Goal: Understand process/instructions: Learn how to perform a task or action

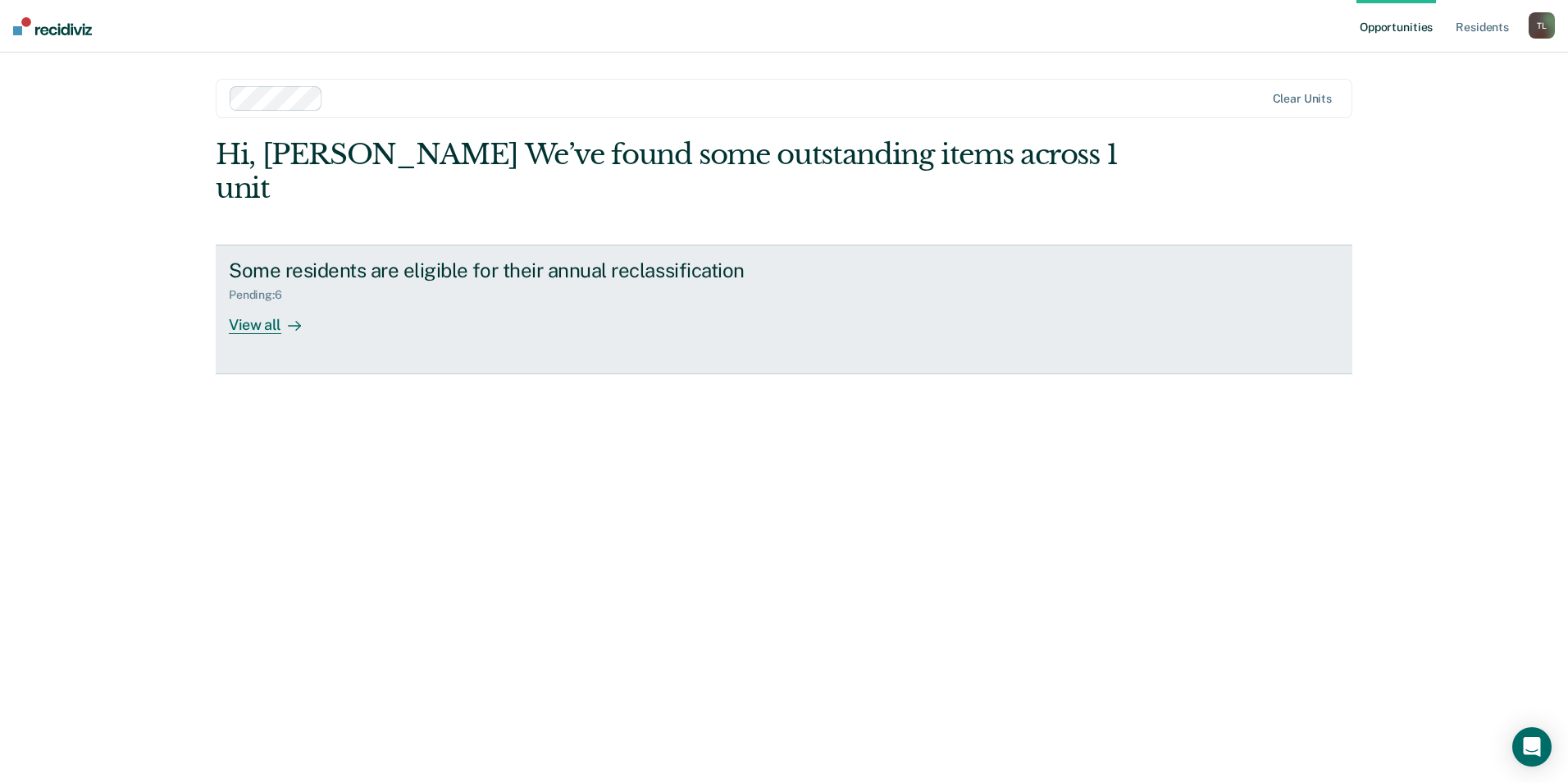
click at [277, 302] on div "View all" at bounding box center [275, 318] width 92 height 32
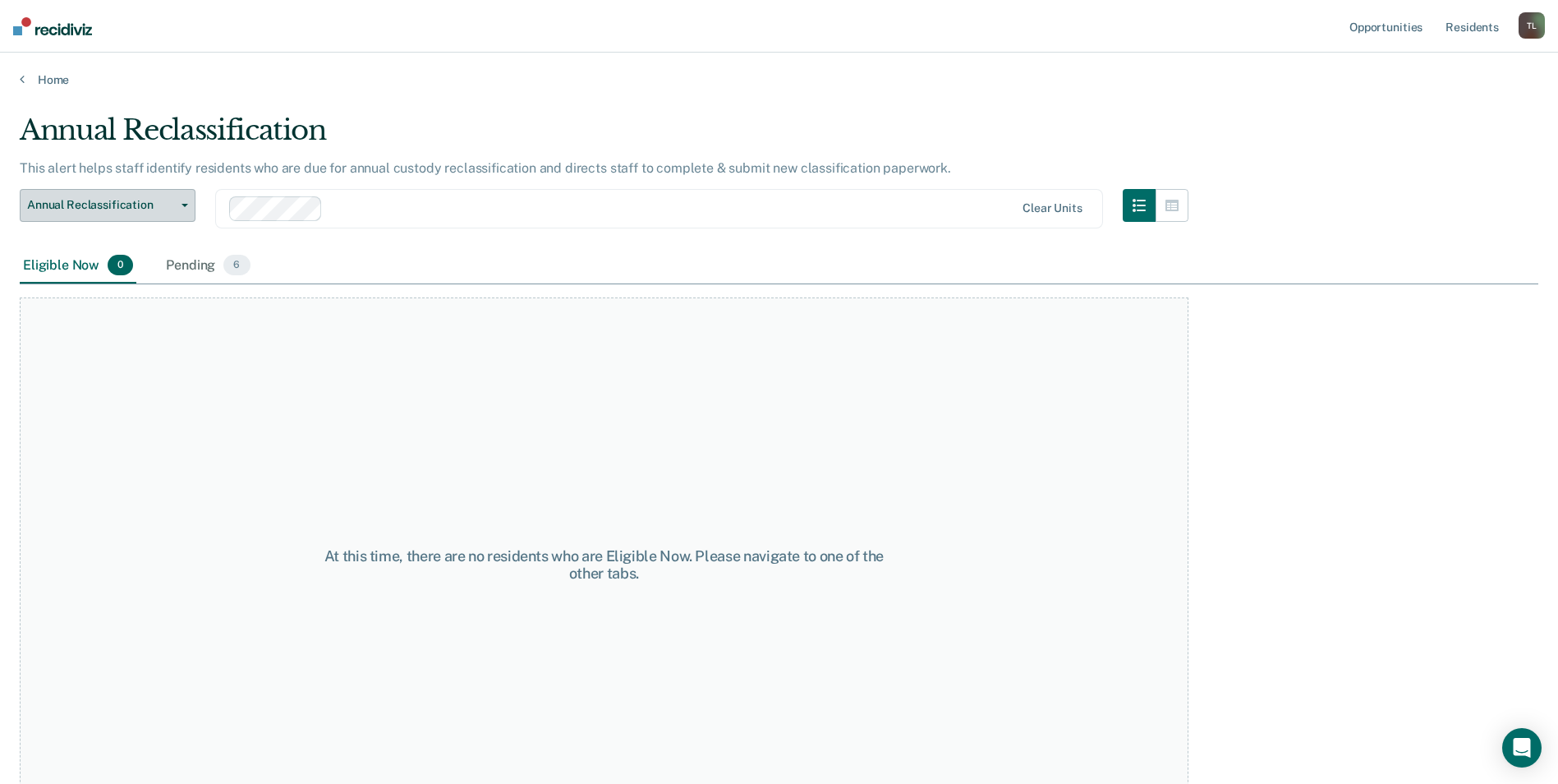
click at [191, 208] on button "Annual Reclassification" at bounding box center [108, 205] width 176 height 33
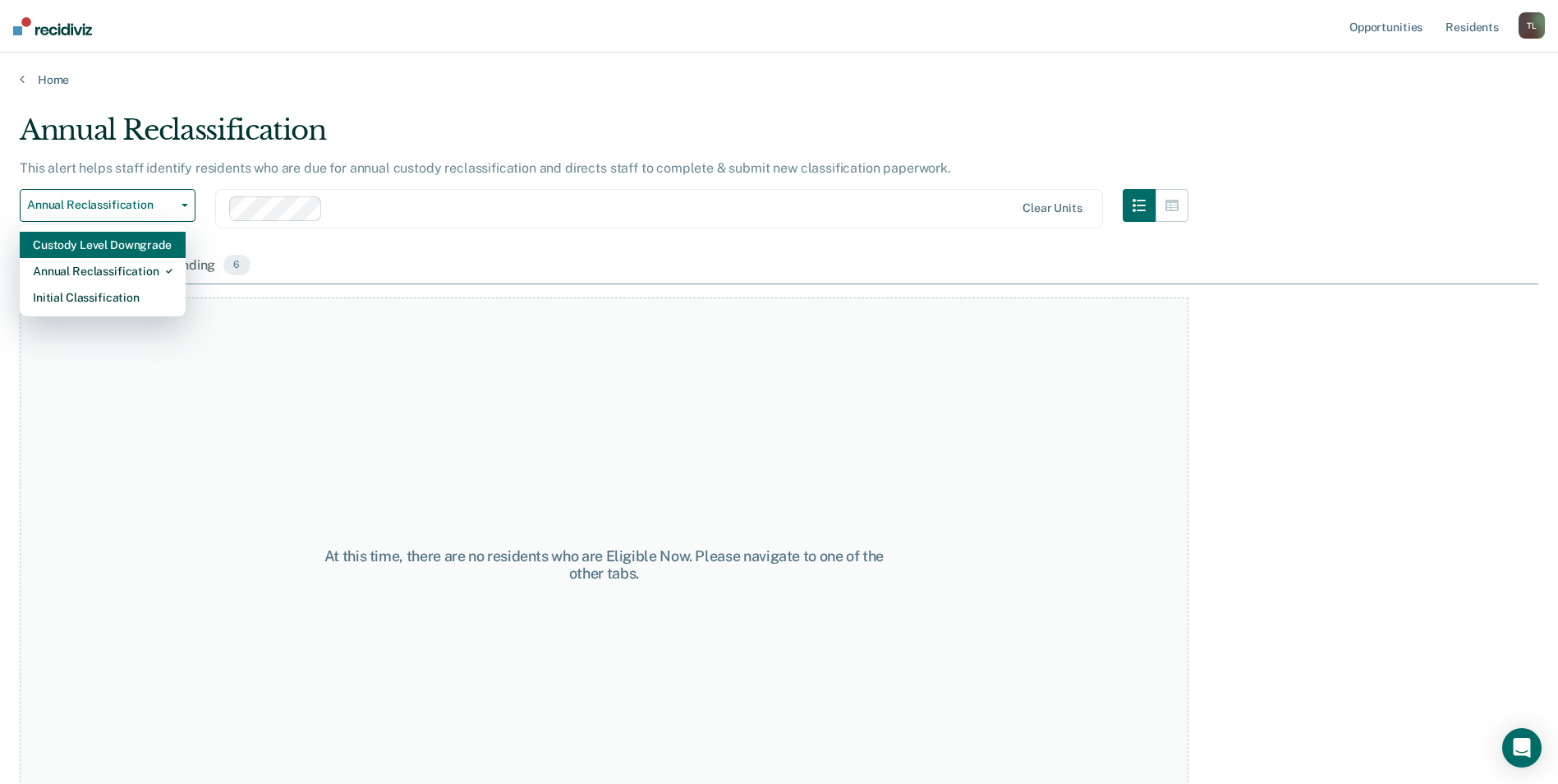
click at [146, 252] on div "Custody Level Downgrade" at bounding box center [102, 244] width 140 height 26
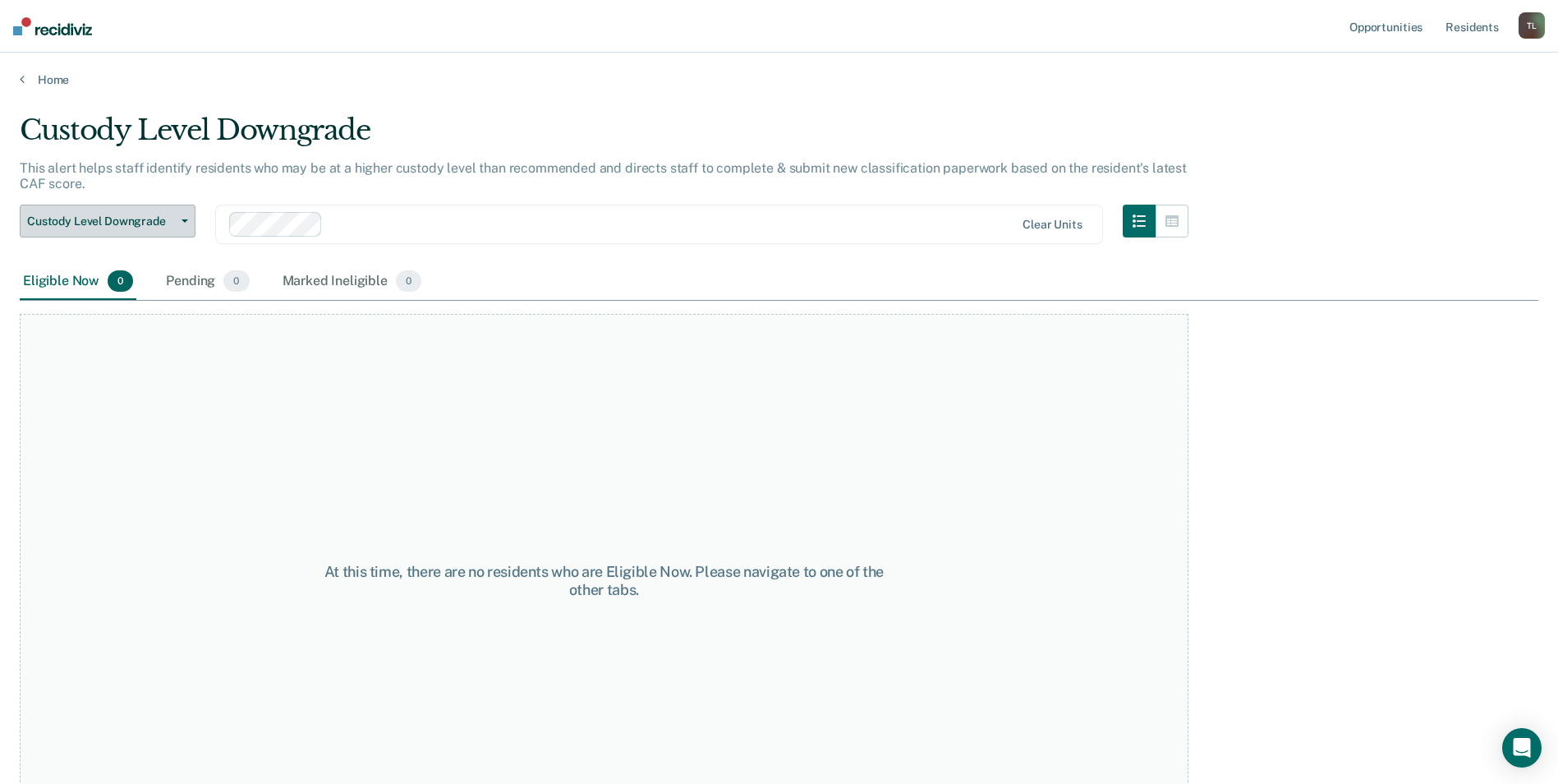
click at [192, 222] on button "Custody Level Downgrade" at bounding box center [108, 220] width 176 height 33
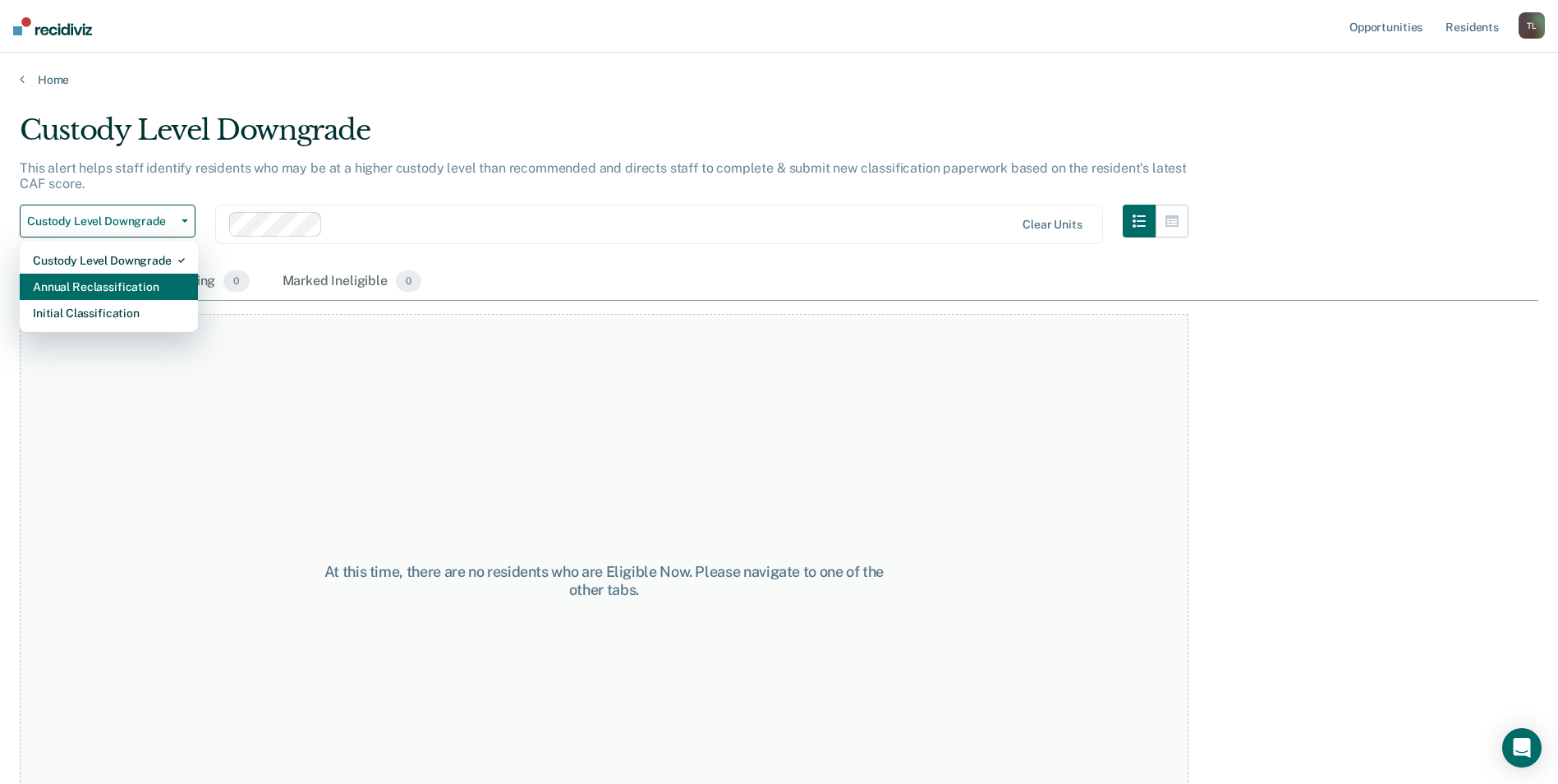
click at [153, 286] on div "Annual Reclassification" at bounding box center [109, 286] width 152 height 26
